Goal: Information Seeking & Learning: Learn about a topic

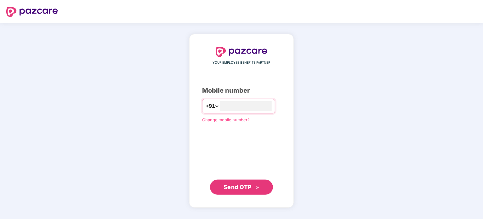
type input "**********"
click at [246, 186] on span "Send OTP" at bounding box center [238, 186] width 28 height 7
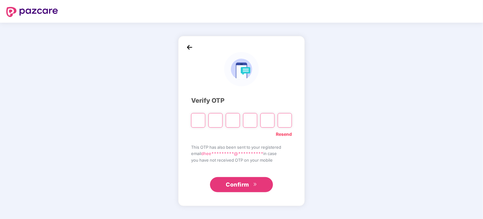
type input "*"
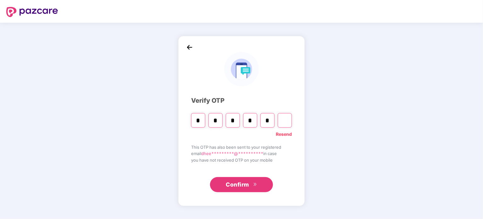
type input "*"
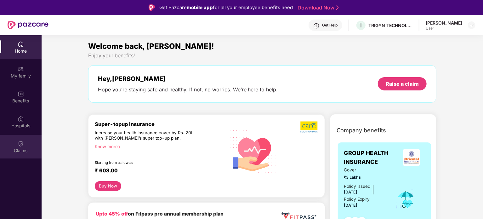
click at [22, 141] on img at bounding box center [21, 144] width 6 height 6
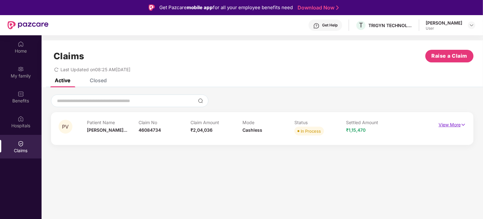
click at [454, 124] on p "View More" at bounding box center [452, 124] width 27 height 9
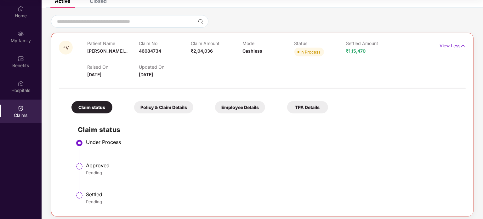
scroll to position [48, 0]
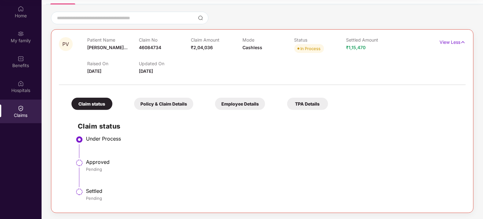
click at [154, 106] on div "Policy & Claim Details" at bounding box center [163, 104] width 59 height 12
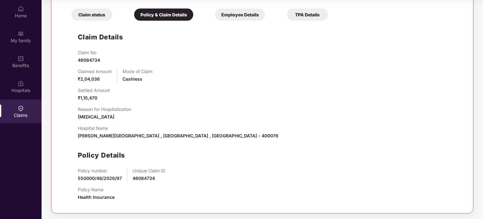
scroll to position [137, 0]
click at [250, 17] on div "Employee Details" at bounding box center [240, 14] width 50 height 12
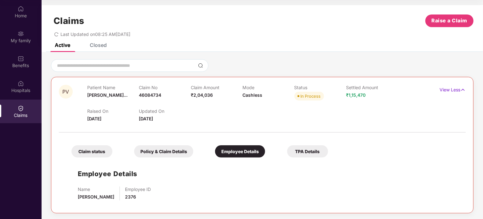
scroll to position [0, 0]
click at [309, 153] on div "TPA Details" at bounding box center [307, 151] width 41 height 12
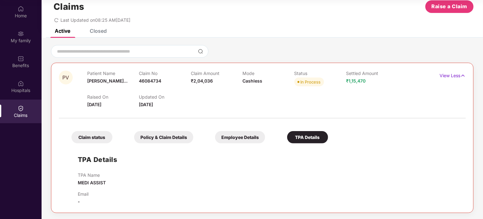
scroll to position [0, 0]
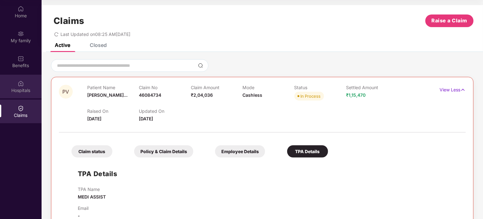
click at [20, 89] on div "Hospitals" at bounding box center [21, 90] width 42 height 6
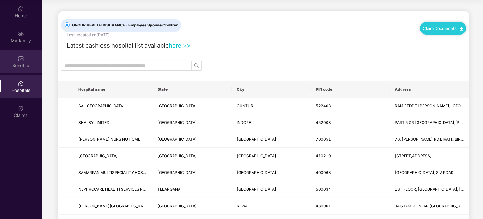
click at [23, 63] on div "Benefits" at bounding box center [21, 65] width 42 height 6
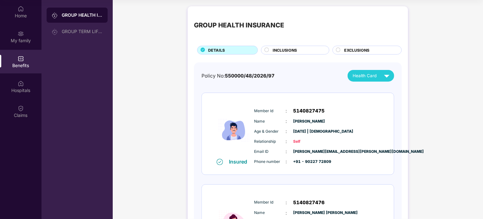
click at [345, 49] on span "EXCLUSIONS" at bounding box center [356, 50] width 25 height 6
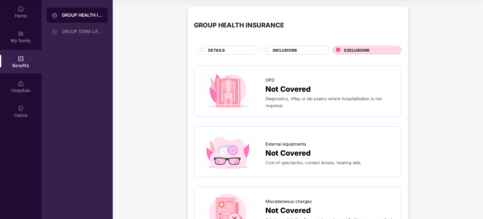
click at [266, 50] on circle at bounding box center [267, 50] width 4 height 4
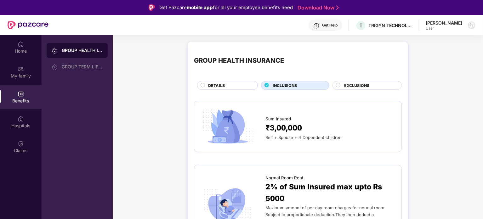
click at [471, 25] on img at bounding box center [472, 25] width 5 height 5
click at [419, 45] on div "Logout" at bounding box center [443, 40] width 82 height 12
click at [474, 26] on img at bounding box center [472, 25] width 5 height 5
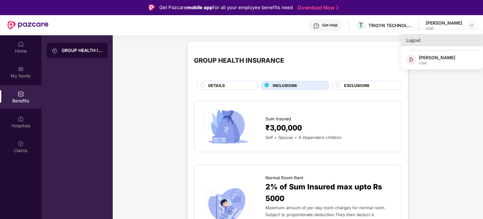
click at [424, 40] on div "Logout" at bounding box center [443, 40] width 82 height 12
